Goal: Task Accomplishment & Management: Use online tool/utility

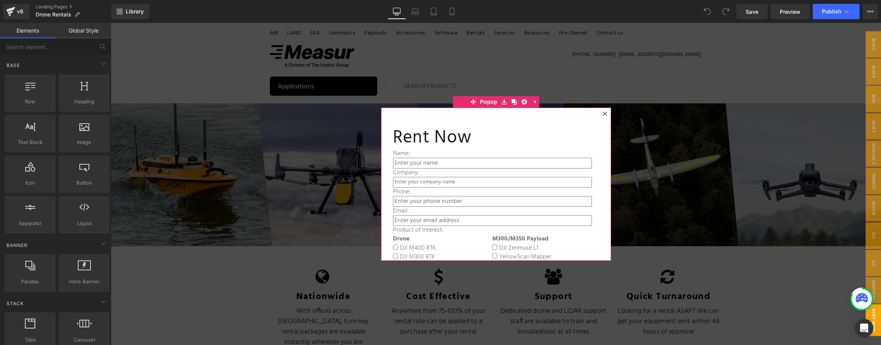
click at [605, 113] on div at bounding box center [604, 113] width 9 height 9
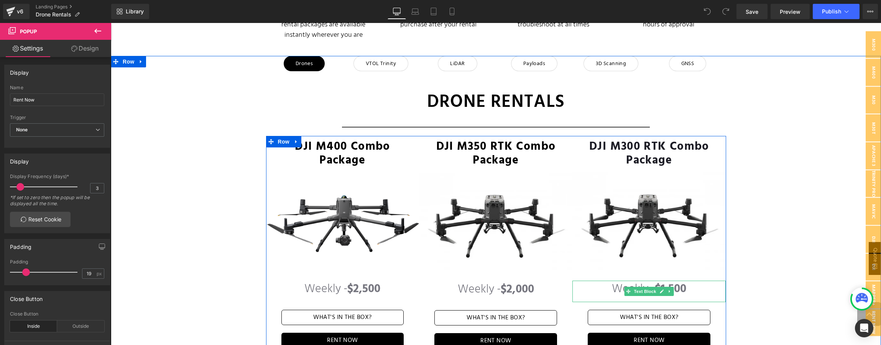
scroll to position [295, 0]
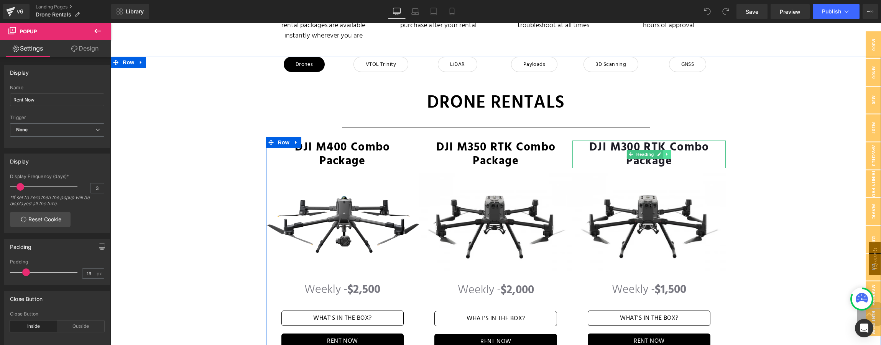
click at [666, 152] on icon at bounding box center [668, 154] width 4 height 5
click at [669, 153] on icon at bounding box center [671, 155] width 4 height 4
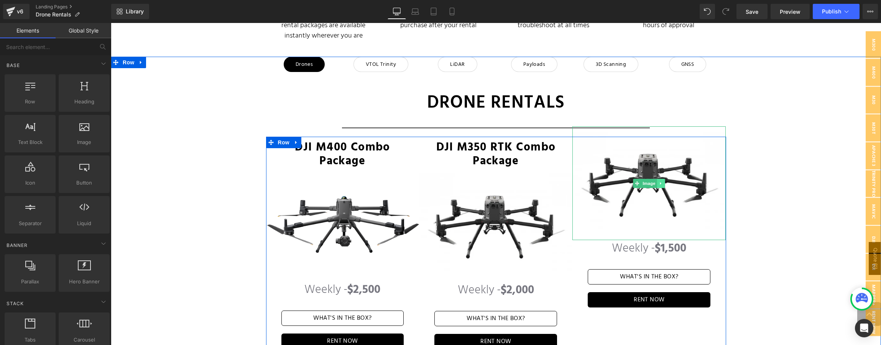
click at [659, 181] on icon at bounding box center [661, 183] width 4 height 5
click at [663, 181] on icon at bounding box center [665, 183] width 4 height 4
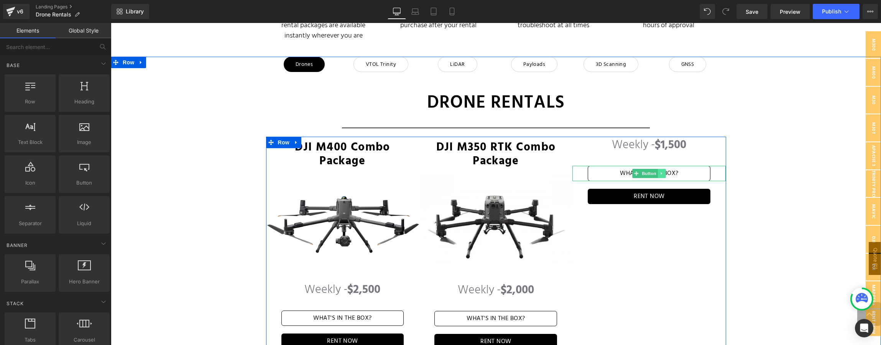
click at [662, 169] on link at bounding box center [662, 173] width 8 height 9
click at [664, 172] on icon at bounding box center [666, 174] width 4 height 4
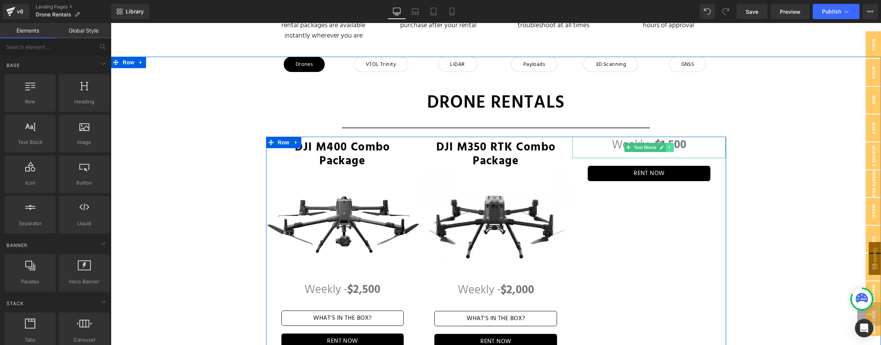
click at [668, 145] on icon at bounding box center [670, 147] width 4 height 5
click at [672, 146] on icon at bounding box center [674, 148] width 4 height 4
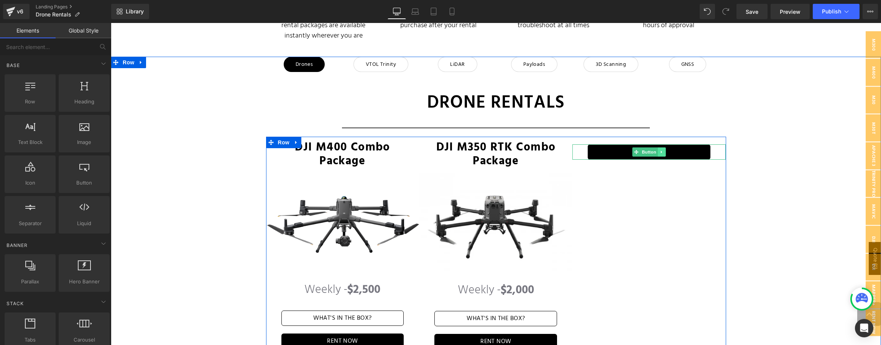
click at [660, 150] on icon at bounding box center [662, 152] width 4 height 5
click at [664, 150] on icon at bounding box center [666, 152] width 4 height 5
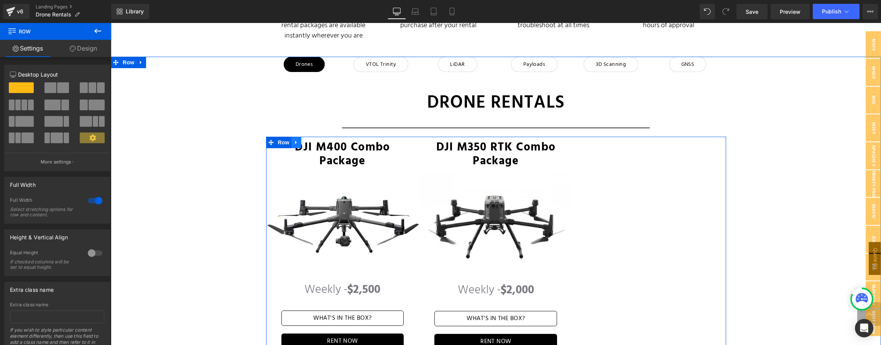
click at [295, 140] on icon at bounding box center [296, 143] width 5 height 6
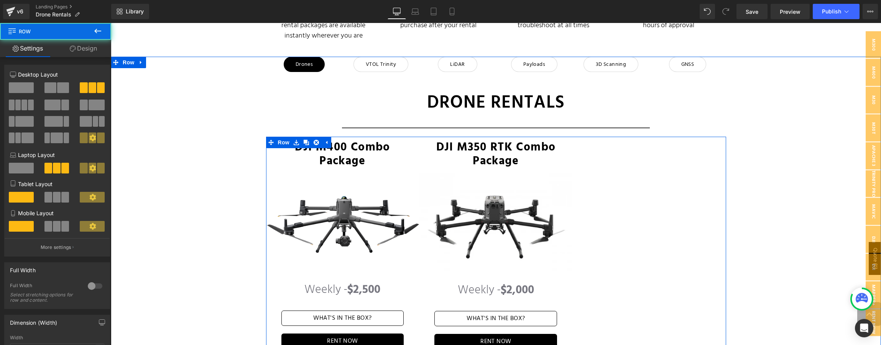
click at [622, 150] on div at bounding box center [648, 243] width 153 height 213
click at [615, 138] on div at bounding box center [648, 243] width 153 height 213
click at [602, 137] on div at bounding box center [648, 243] width 153 height 213
click at [724, 178] on div at bounding box center [725, 243] width 2 height 213
click at [683, 153] on div at bounding box center [648, 243] width 153 height 213
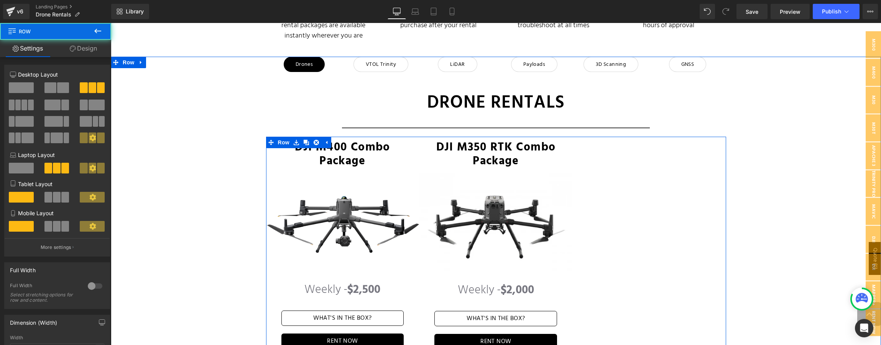
click at [638, 137] on div at bounding box center [648, 243] width 153 height 213
click at [595, 137] on div at bounding box center [648, 243] width 153 height 213
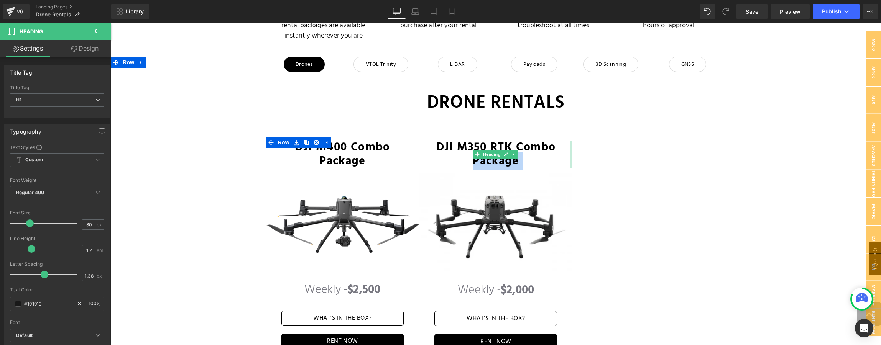
drag, startPoint x: 564, startPoint y: 136, endPoint x: 569, endPoint y: 140, distance: 6.0
click at [569, 141] on div "DJI M350 RTK Combo Package Heading" at bounding box center [495, 155] width 153 height 28
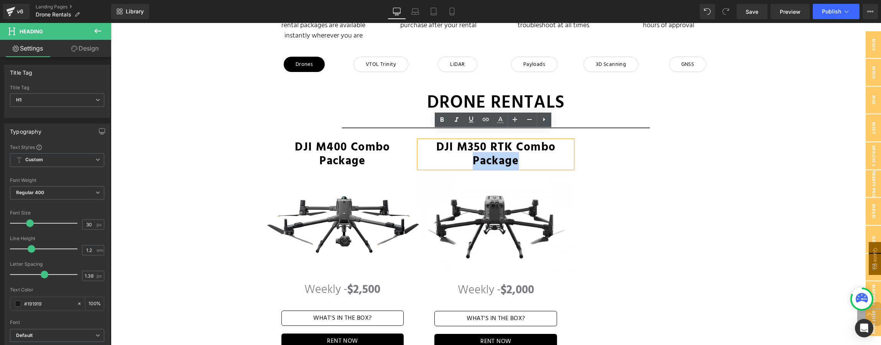
click at [610, 142] on div at bounding box center [648, 243] width 153 height 213
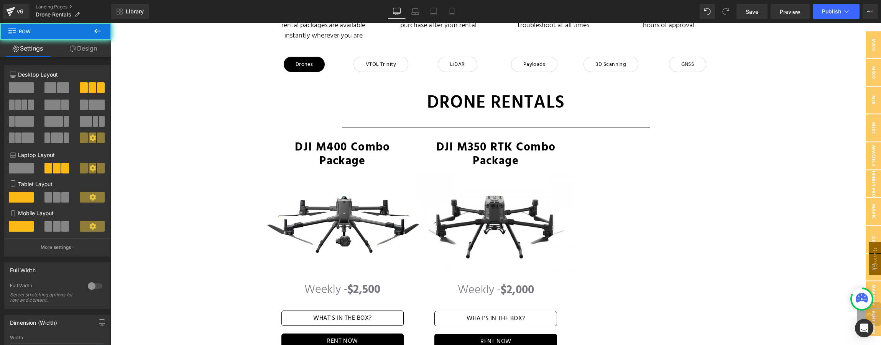
click at [601, 147] on div at bounding box center [648, 243] width 153 height 213
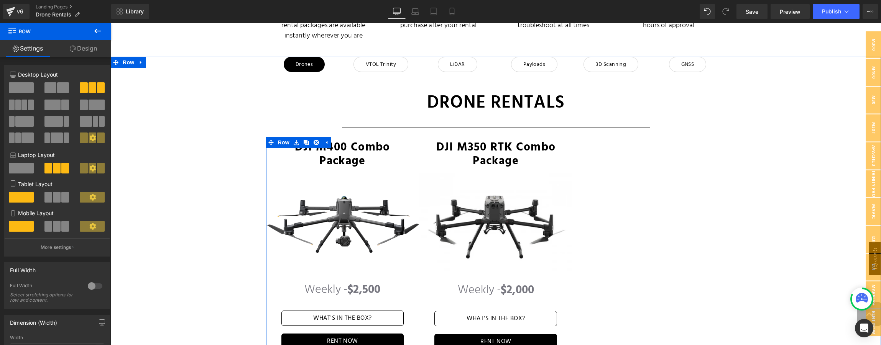
click at [652, 210] on div at bounding box center [648, 243] width 153 height 213
click at [59, 87] on span at bounding box center [63, 87] width 12 height 11
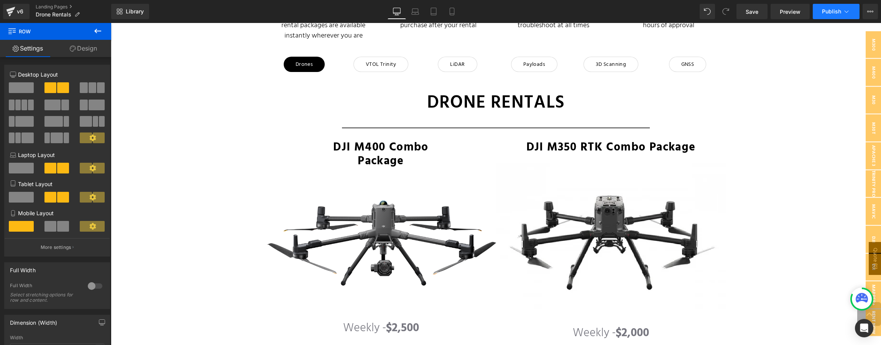
click at [828, 12] on span "Publish" at bounding box center [831, 11] width 19 height 6
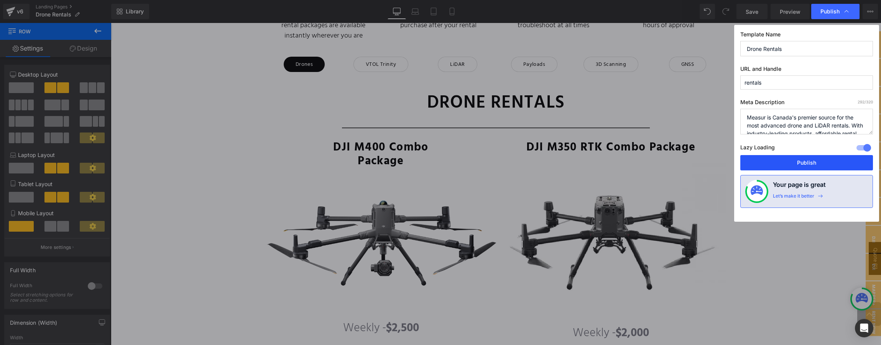
click at [796, 161] on button "Publish" at bounding box center [806, 162] width 133 height 15
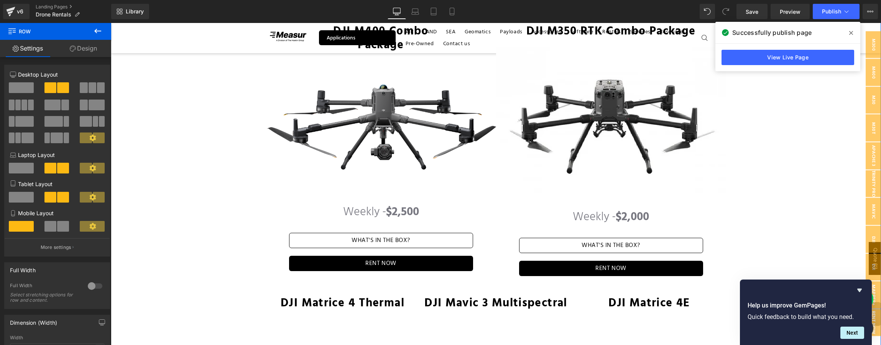
scroll to position [410, 0]
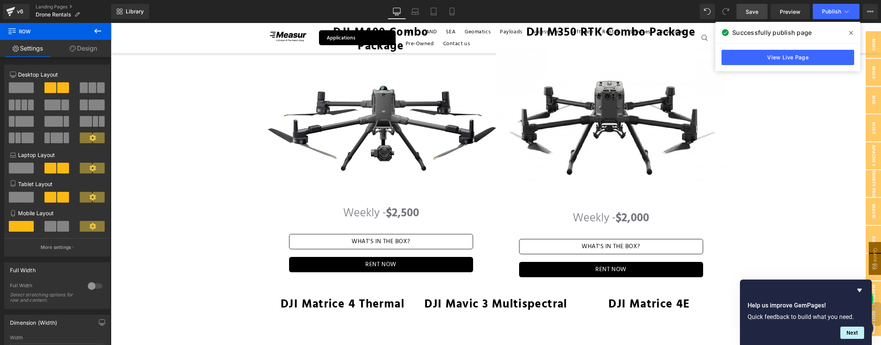
click at [753, 12] on span "Save" at bounding box center [752, 12] width 13 height 8
click at [98, 30] on icon at bounding box center [97, 30] width 9 height 9
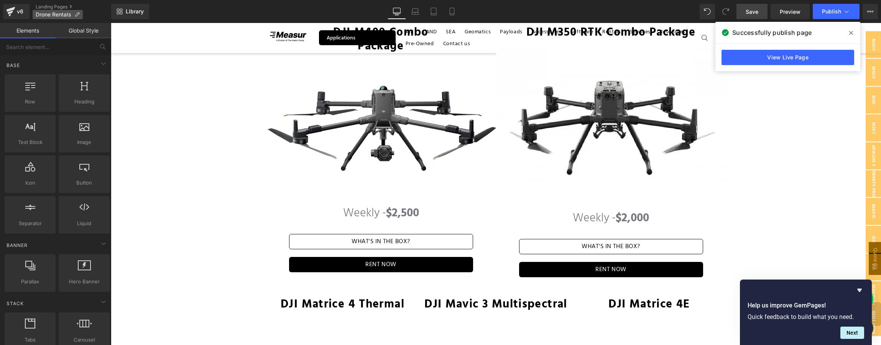
click at [47, 12] on span "Drone Rentals" at bounding box center [54, 15] width 36 height 6
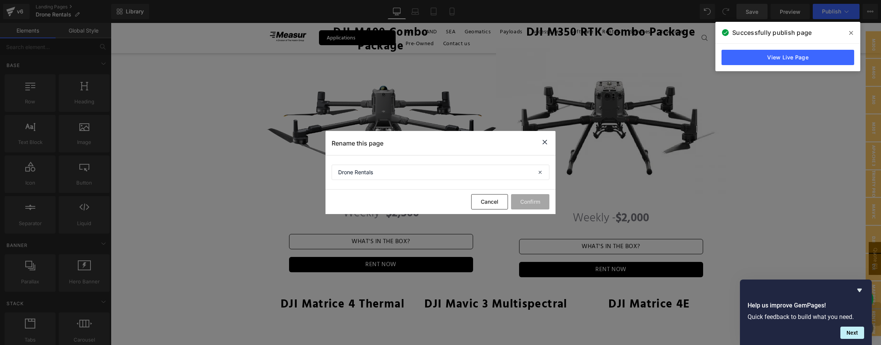
click at [543, 142] on icon at bounding box center [544, 143] width 9 height 10
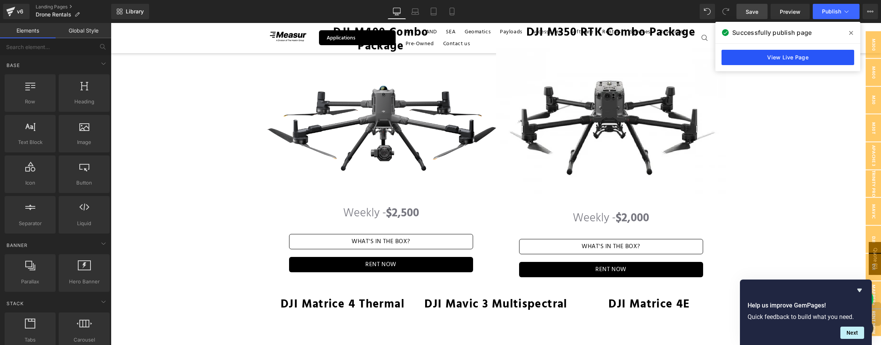
click at [786, 57] on link "View Live Page" at bounding box center [787, 57] width 133 height 15
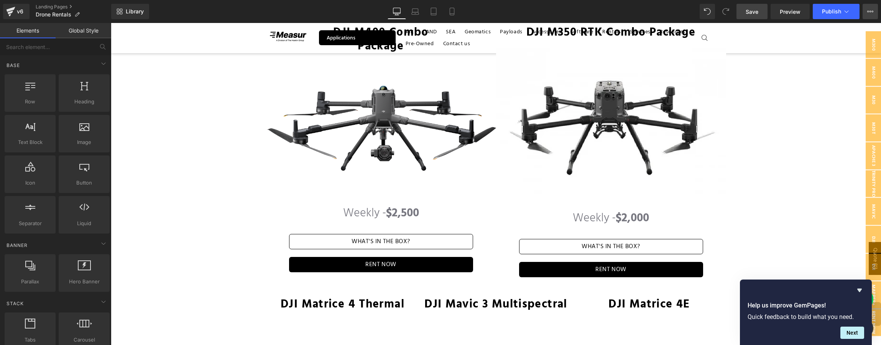
click at [873, 10] on icon at bounding box center [870, 11] width 6 height 6
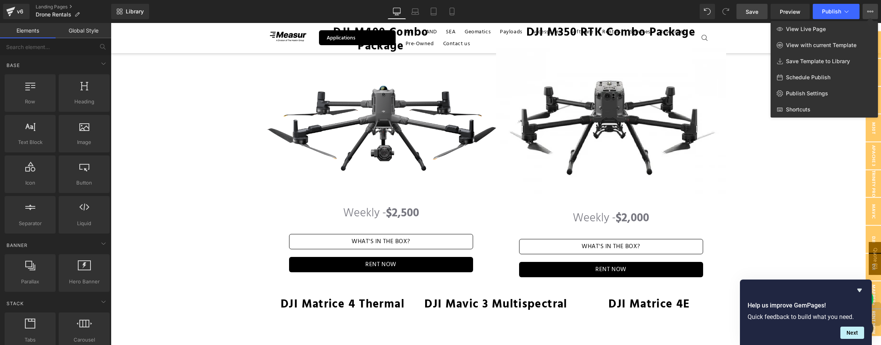
click at [818, 151] on div at bounding box center [496, 184] width 770 height 322
